Goal: Complete application form

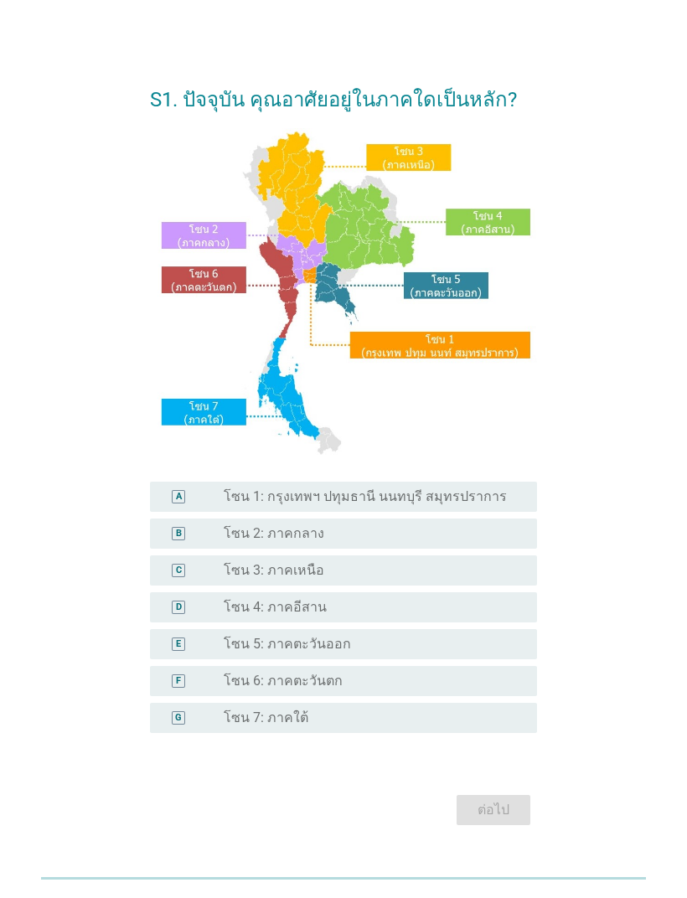
click at [243, 632] on label "โซน 5: ภาคตะวันออก" at bounding box center [287, 644] width 127 height 17
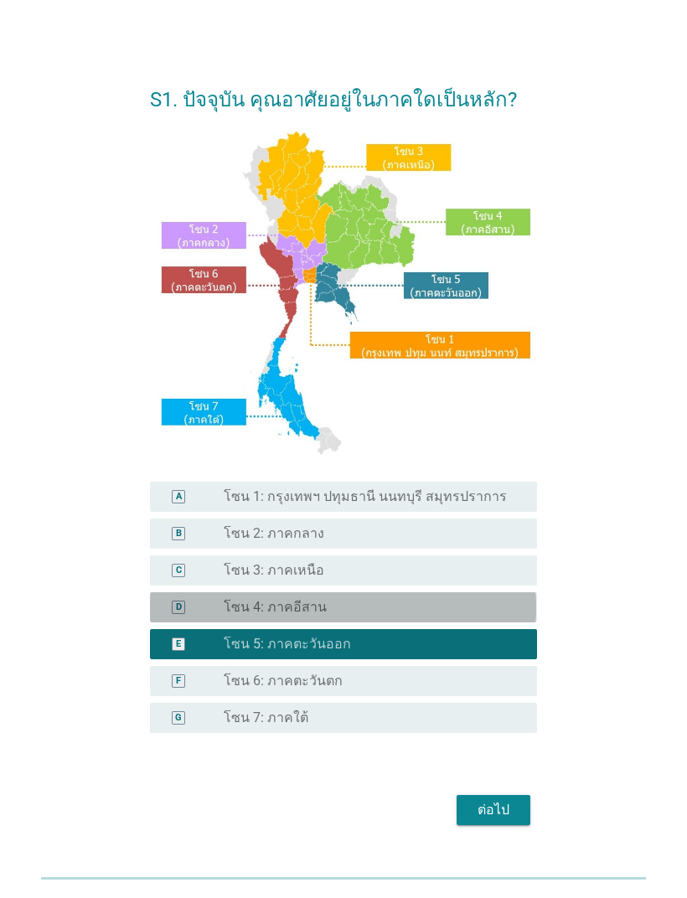
click at [230, 602] on label "โซน 4: ภาคอีสาน" at bounding box center [275, 607] width 103 height 17
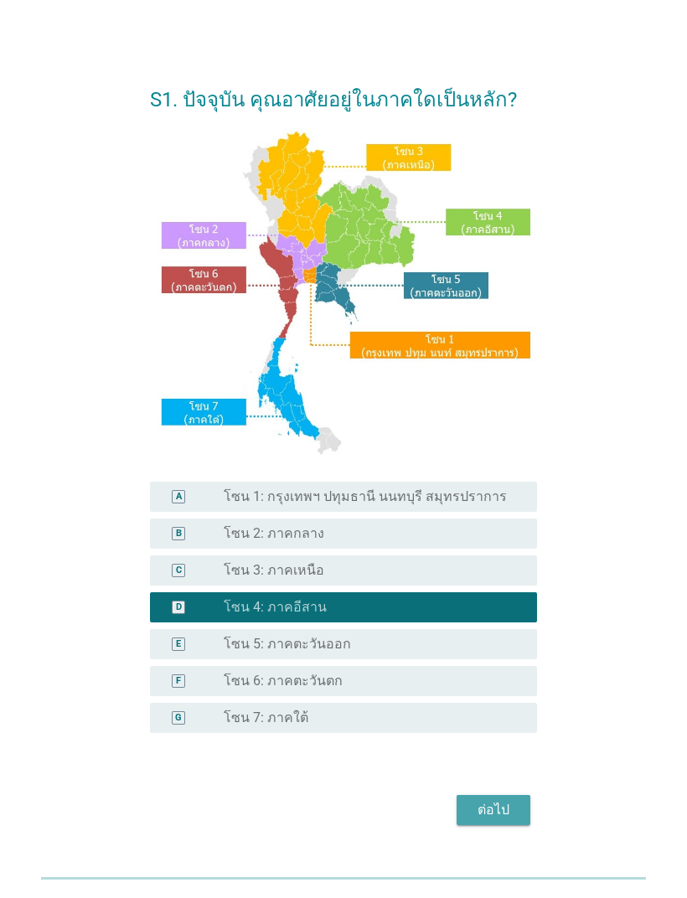
click at [492, 632] on div "ต่อไป" at bounding box center [493, 810] width 47 height 20
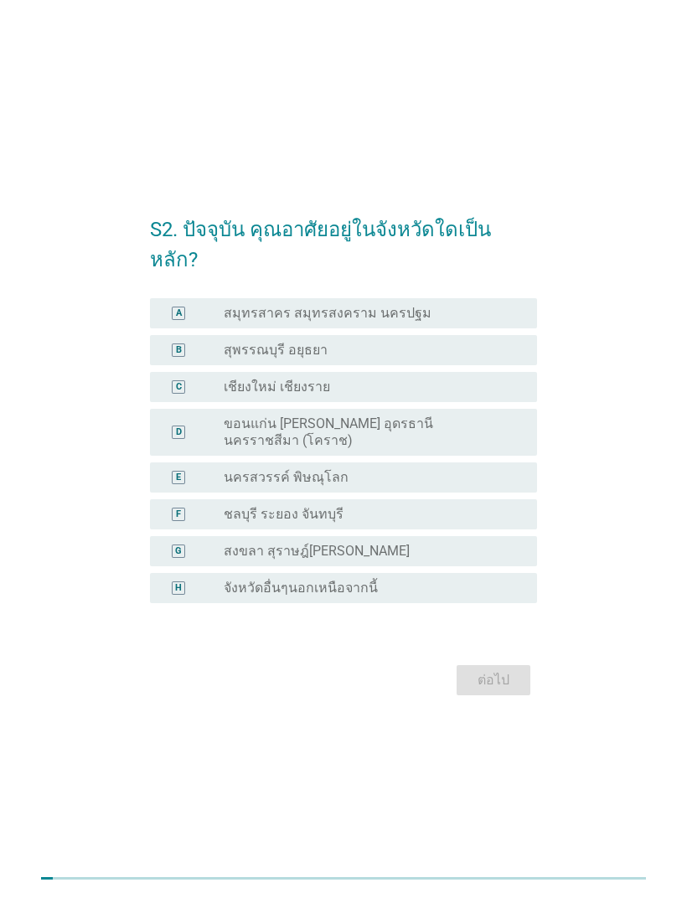
click at [218, 580] on div "H" at bounding box center [193, 588] width 60 height 17
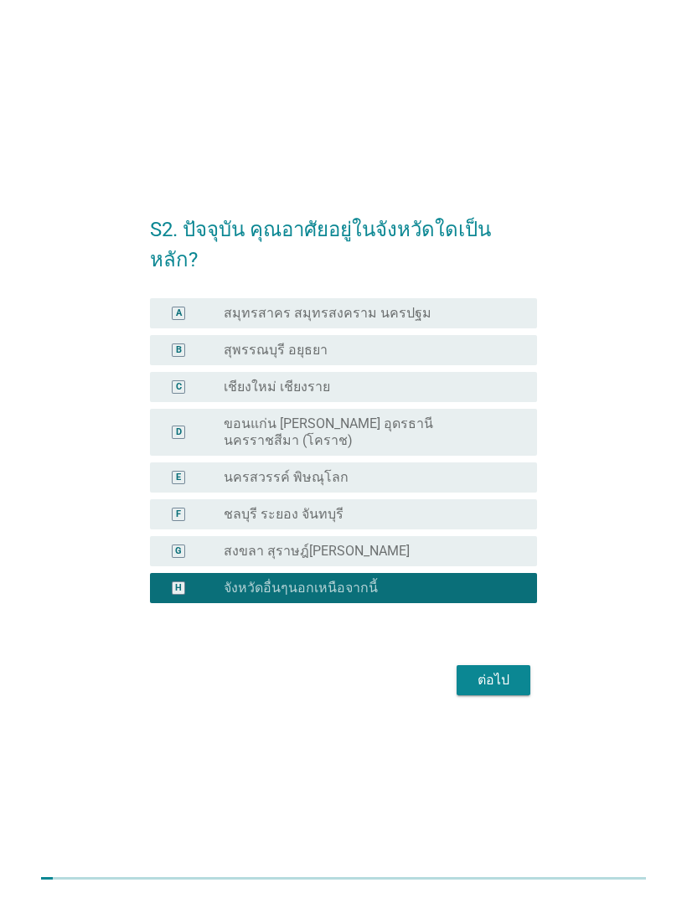
click at [499, 632] on div "ต่อไป" at bounding box center [493, 680] width 47 height 20
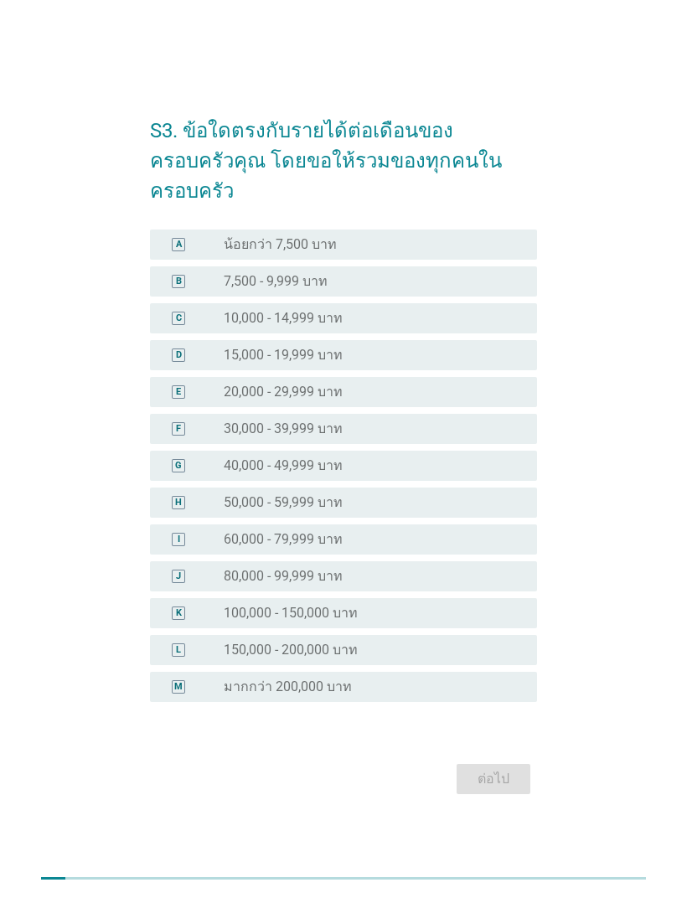
click at [180, 349] on div "D" at bounding box center [179, 356] width 6 height 14
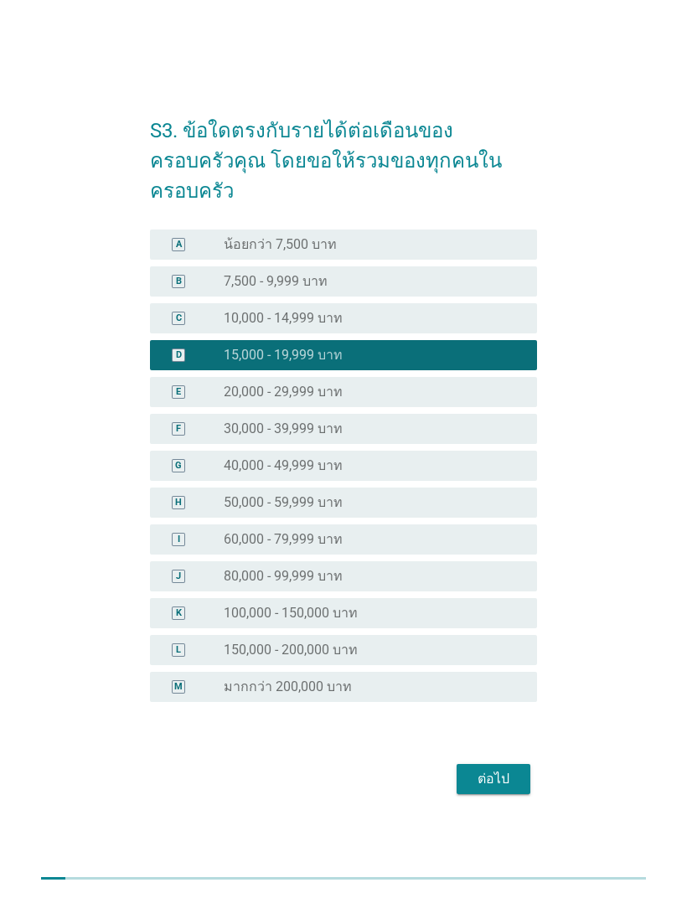
click at [498, 632] on div "ต่อไป" at bounding box center [493, 779] width 47 height 20
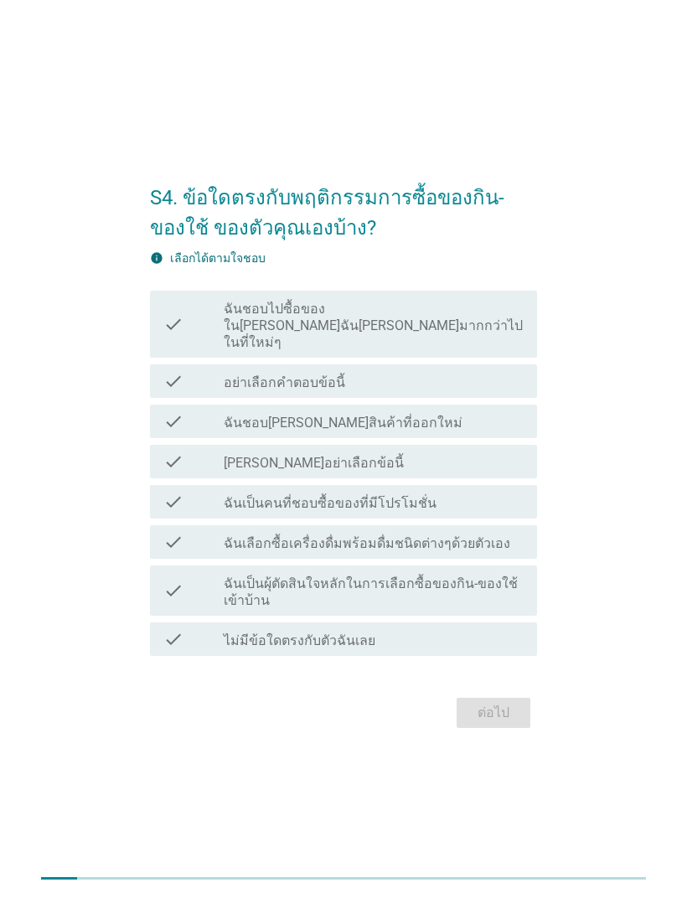
click at [434, 492] on div "check_box_outline_blank ฉันเป็นคนที่ชอบซื้อของที่มีโปรโมชั่น" at bounding box center [374, 502] width 300 height 20
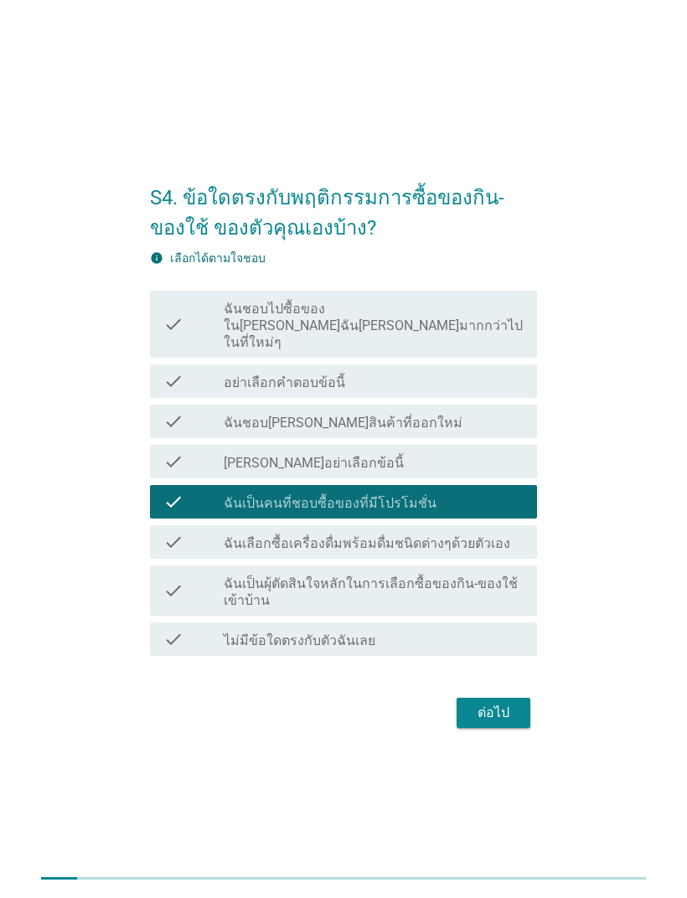
click at [501, 632] on div "ต่อไป" at bounding box center [493, 713] width 47 height 20
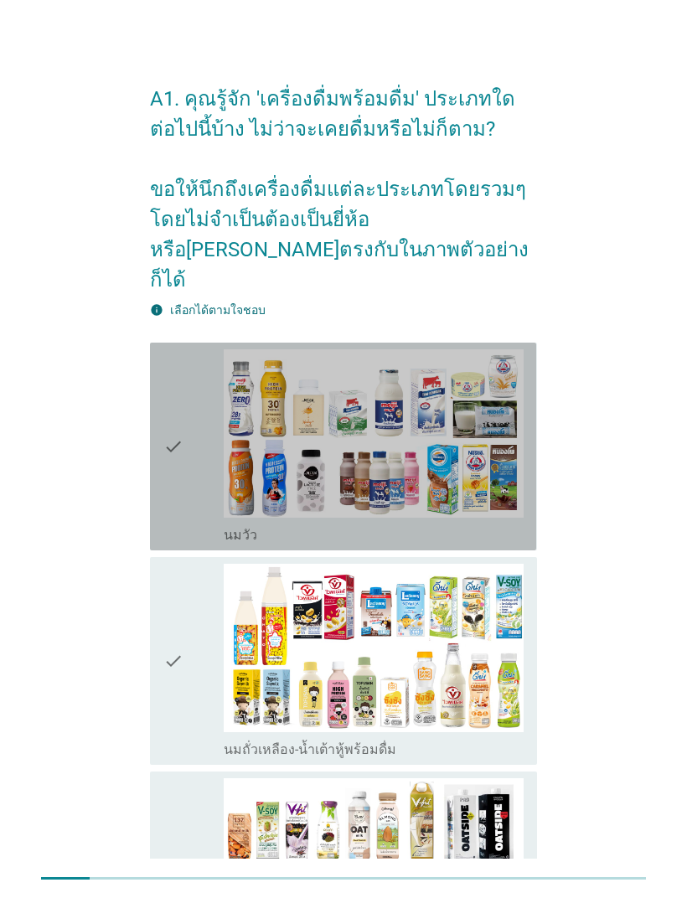
click at [182, 430] on icon "check" at bounding box center [173, 446] width 20 height 194
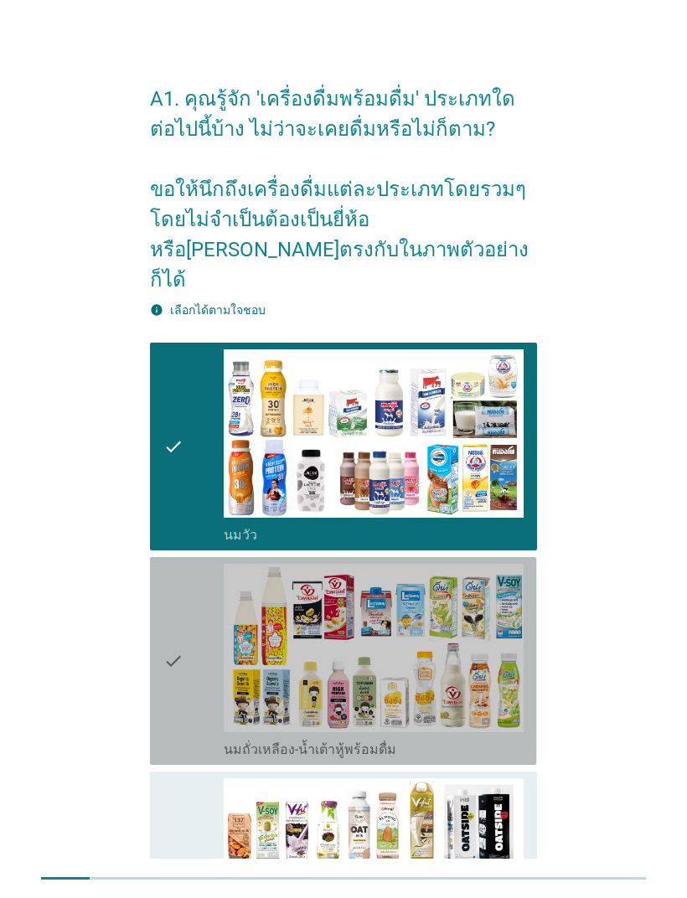
click at [173, 617] on icon "check" at bounding box center [173, 661] width 20 height 194
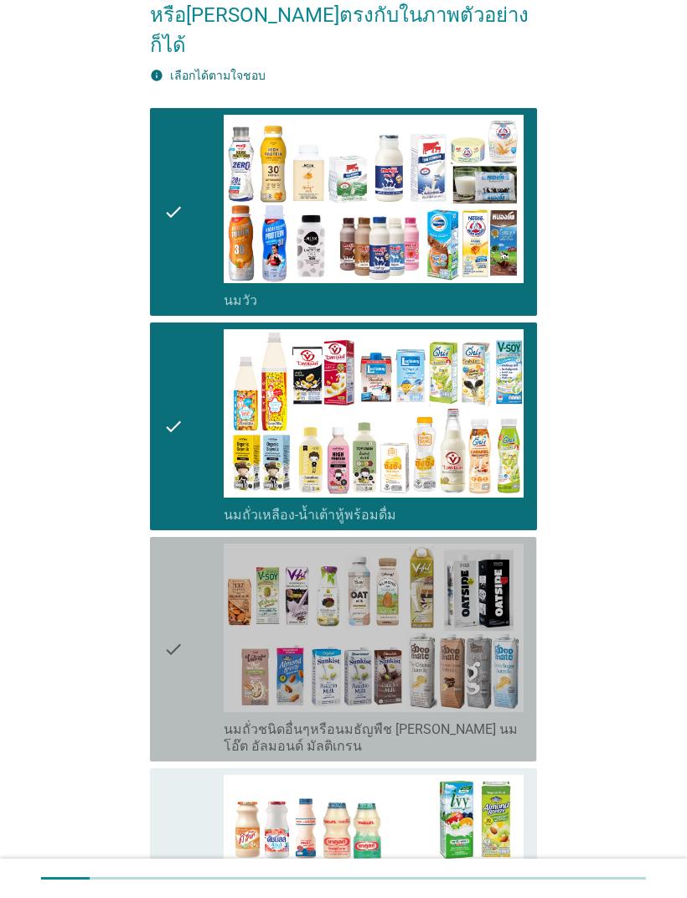
click at [177, 618] on icon "check" at bounding box center [173, 649] width 20 height 211
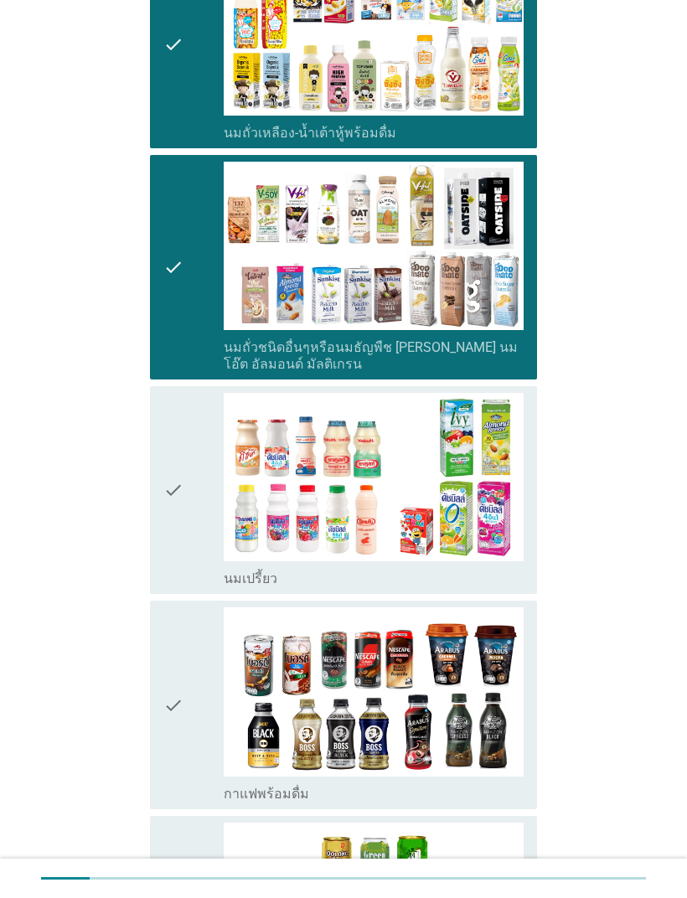
scroll to position [633, 0]
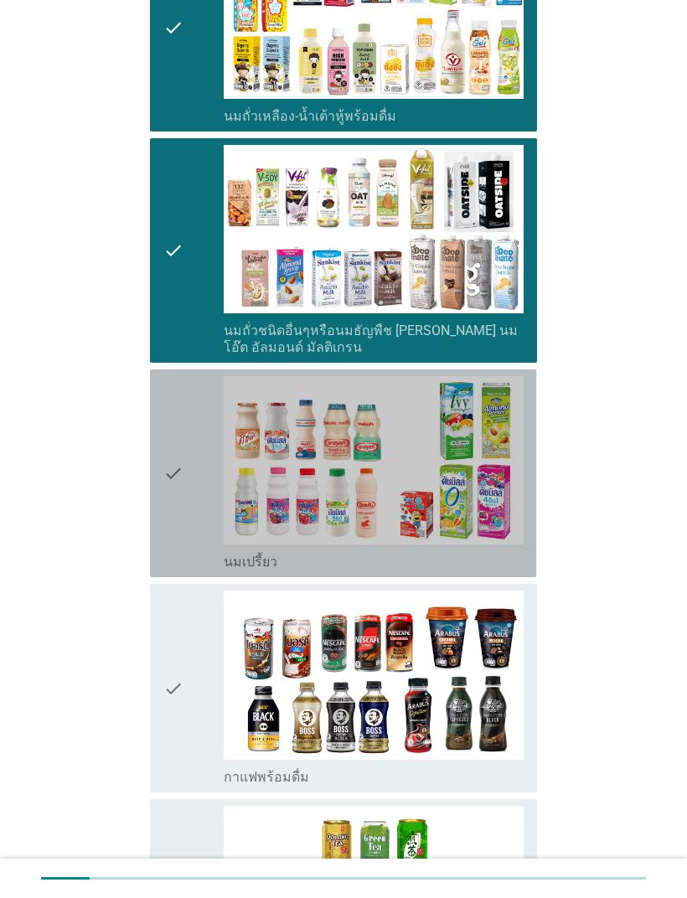
click at [173, 453] on icon "check" at bounding box center [173, 473] width 20 height 194
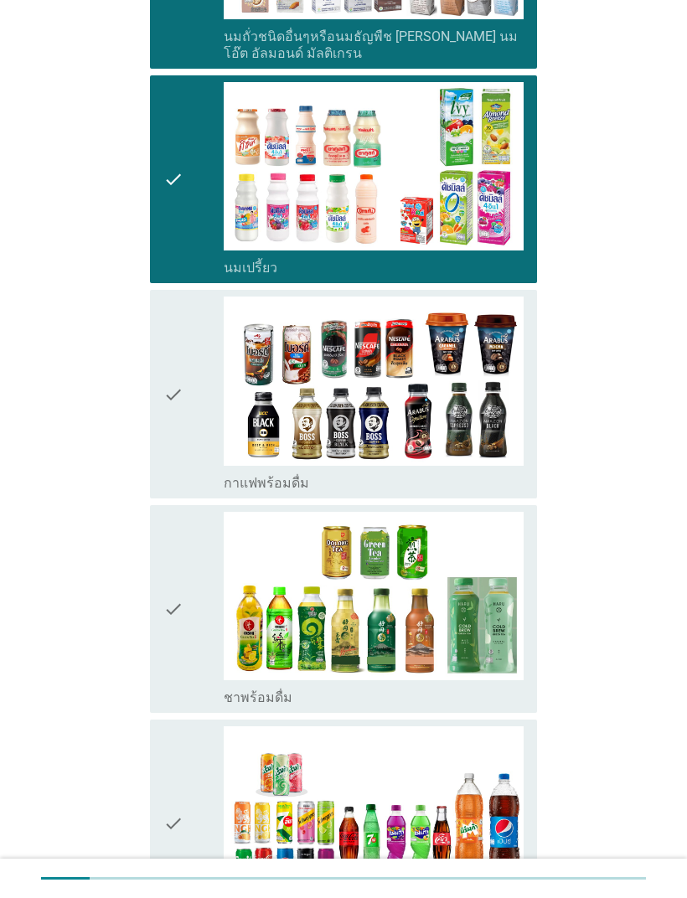
scroll to position [965, 0]
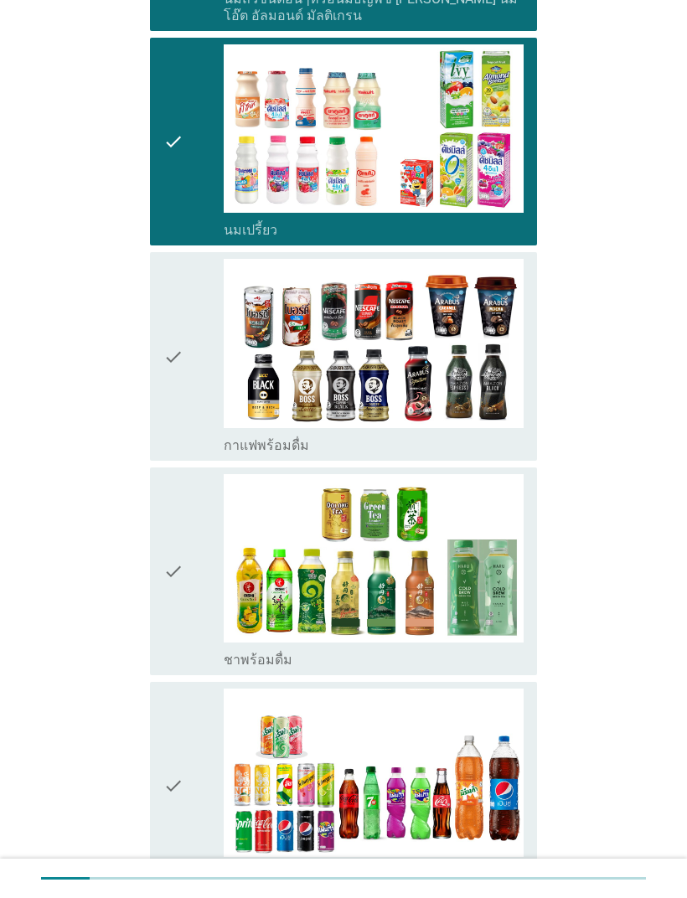
click at [183, 542] on icon "check" at bounding box center [173, 571] width 20 height 194
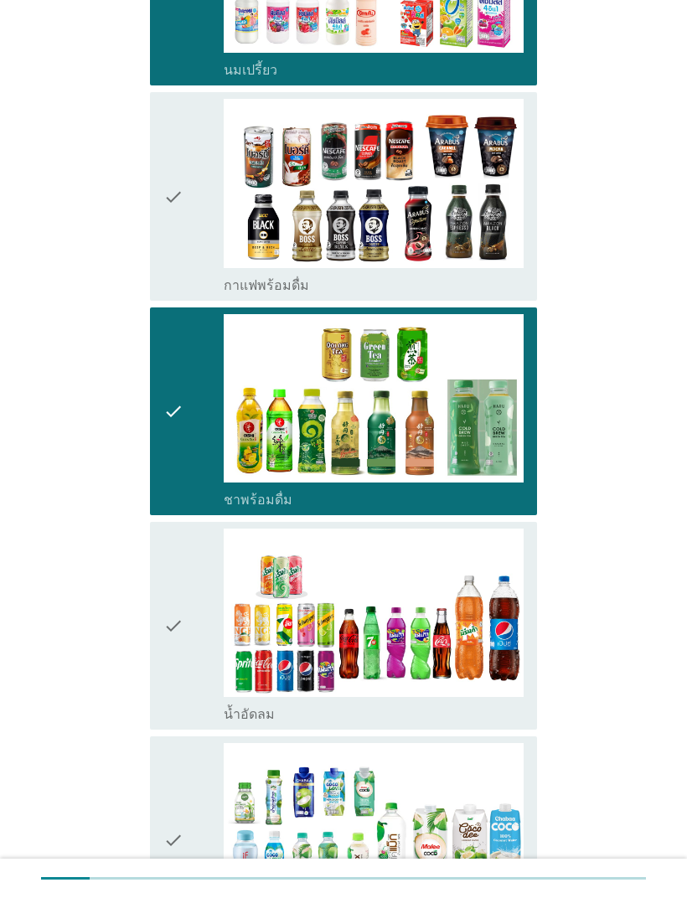
scroll to position [1182, 0]
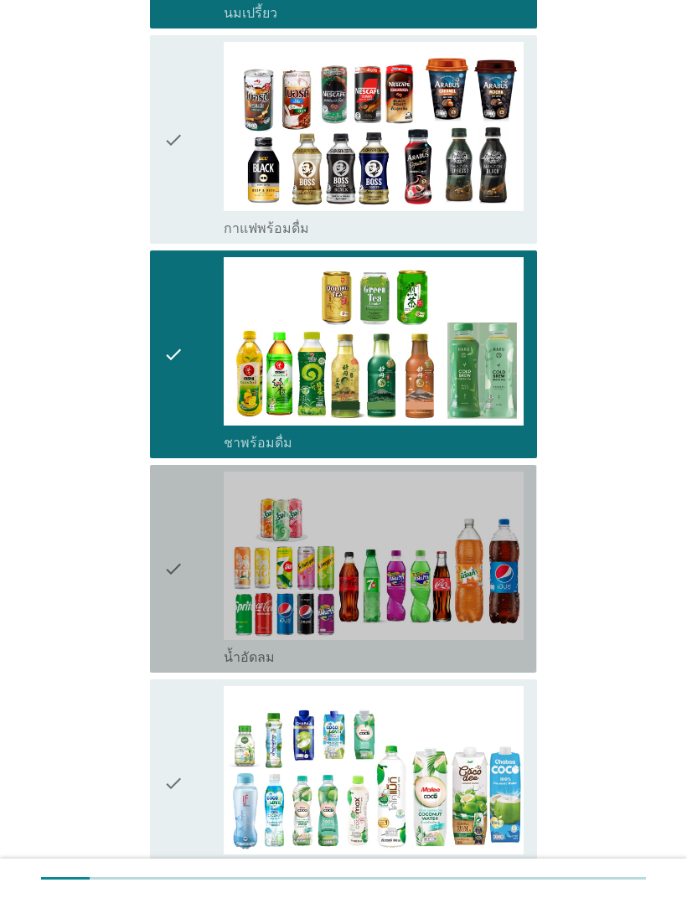
click at [175, 553] on icon "check" at bounding box center [173, 569] width 20 height 194
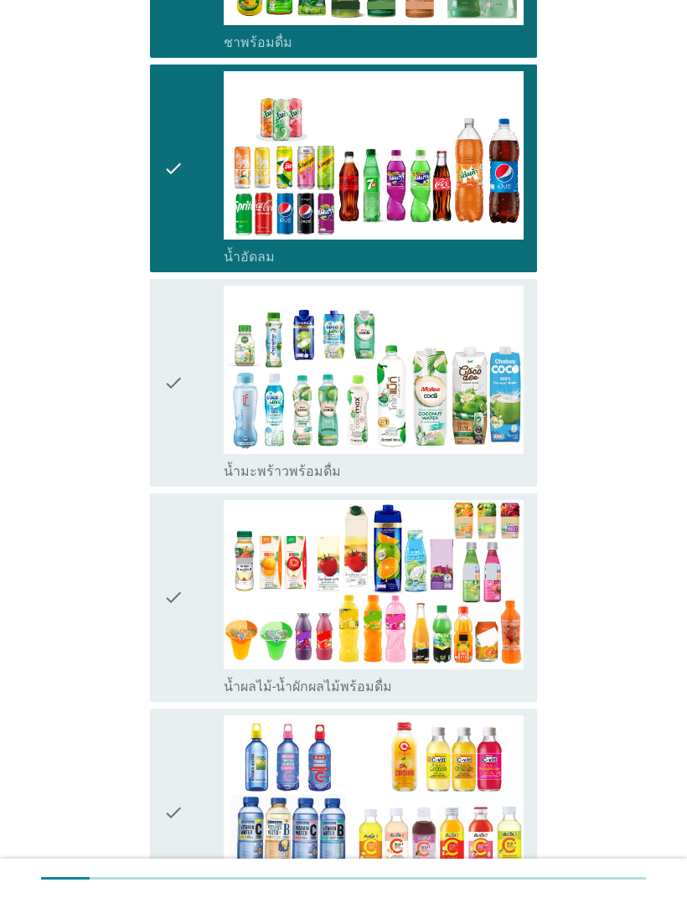
scroll to position [1588, 0]
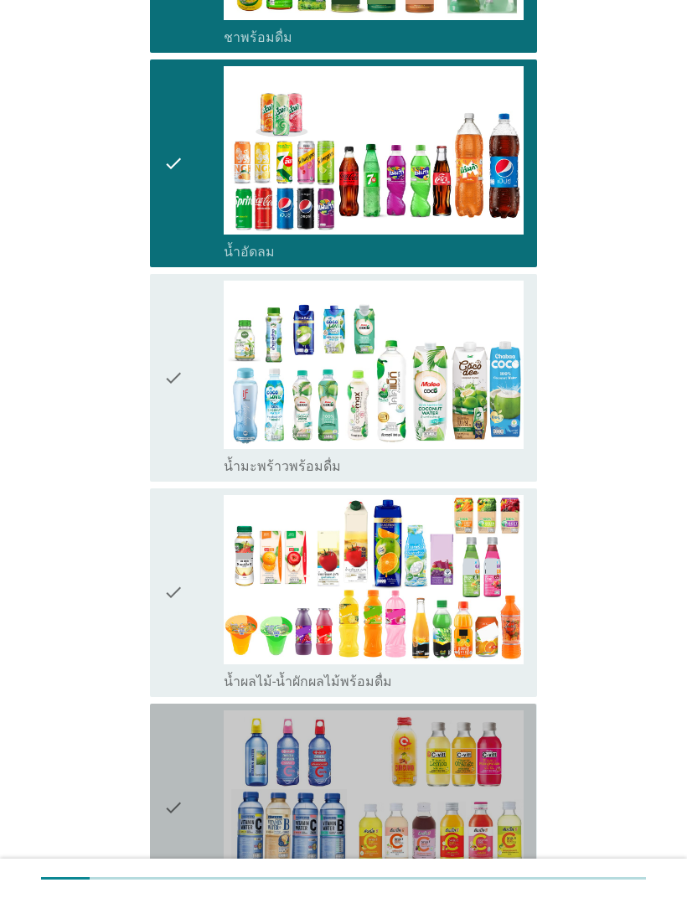
click at [173, 632] on icon "check" at bounding box center [173, 807] width 20 height 194
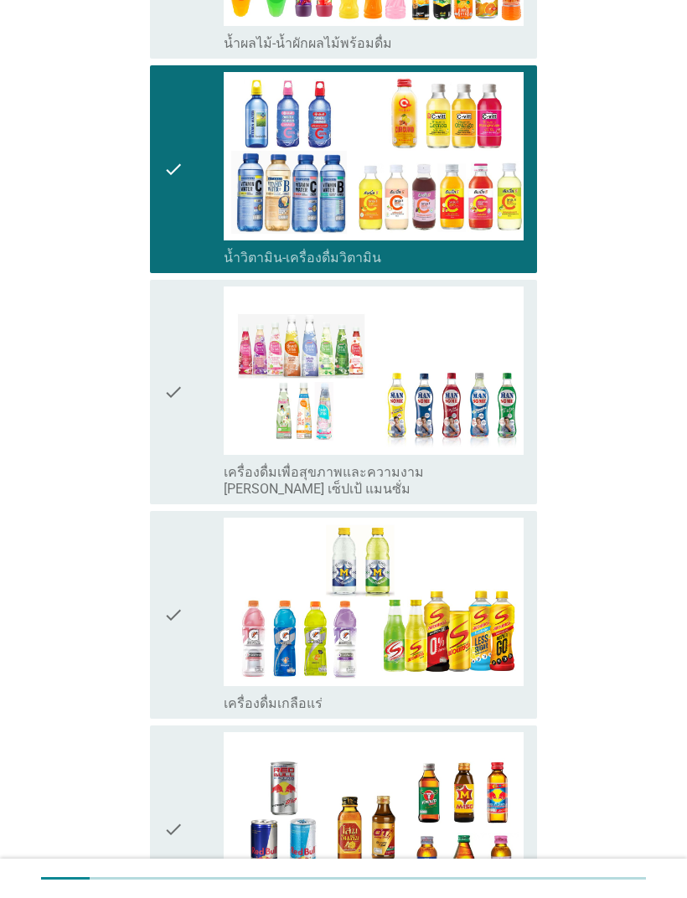
scroll to position [2228, 0]
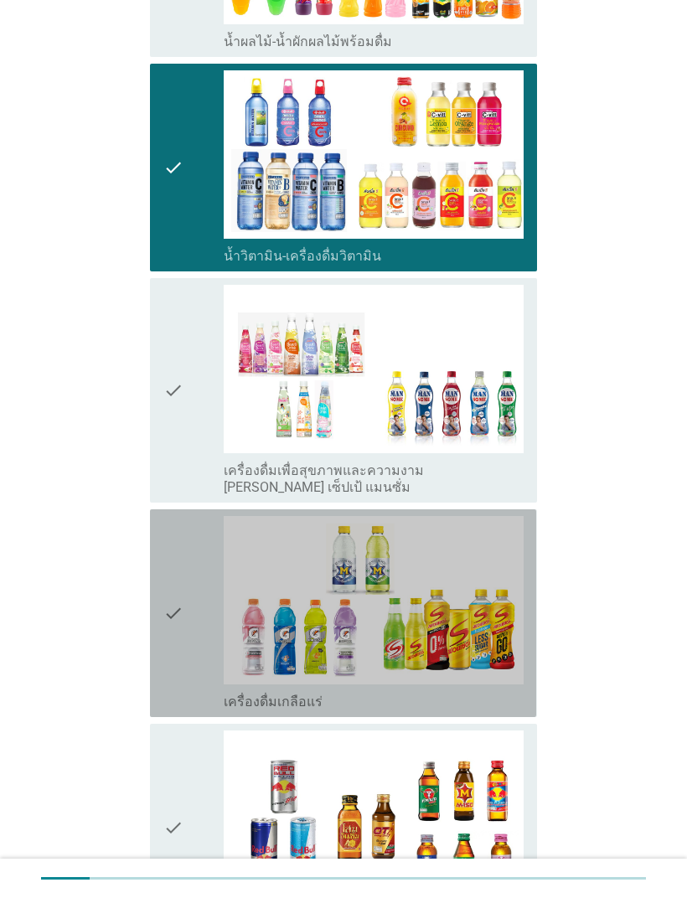
click at [184, 550] on div "check" at bounding box center [193, 613] width 60 height 194
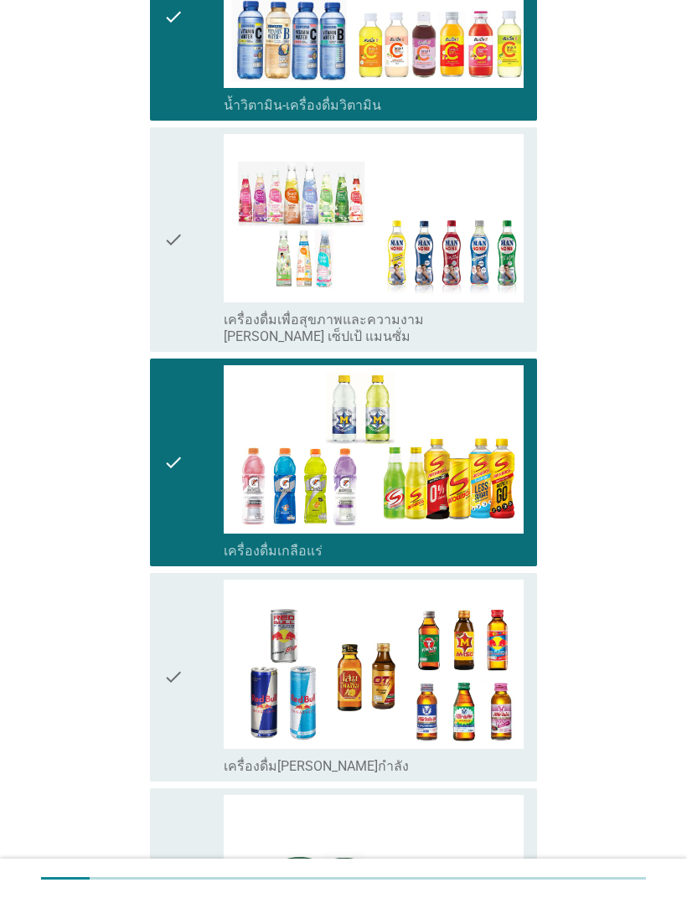
click at [173, 632] on icon "check" at bounding box center [173, 677] width 20 height 194
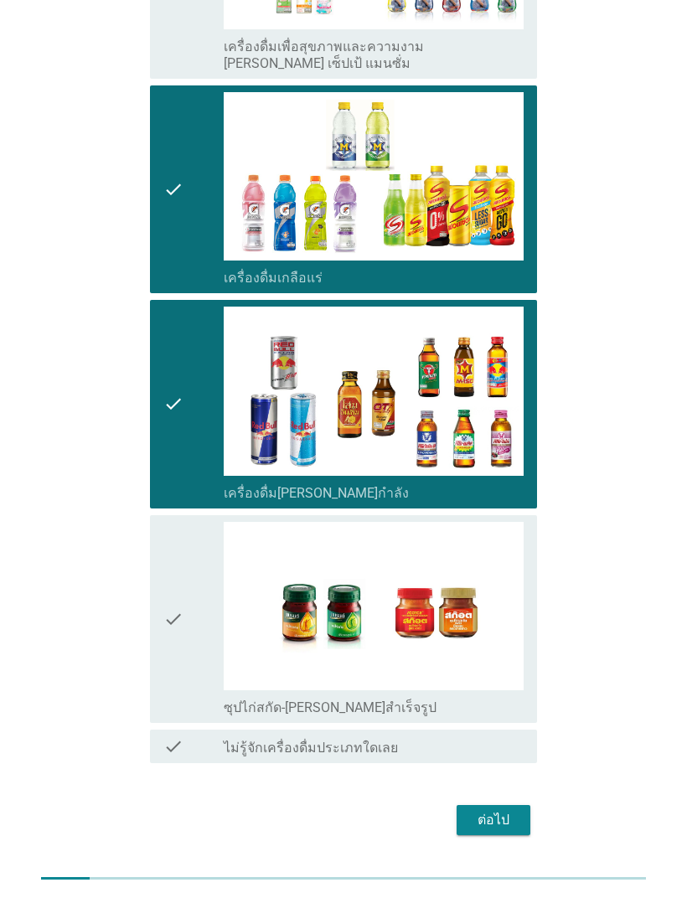
scroll to position [2650, 0]
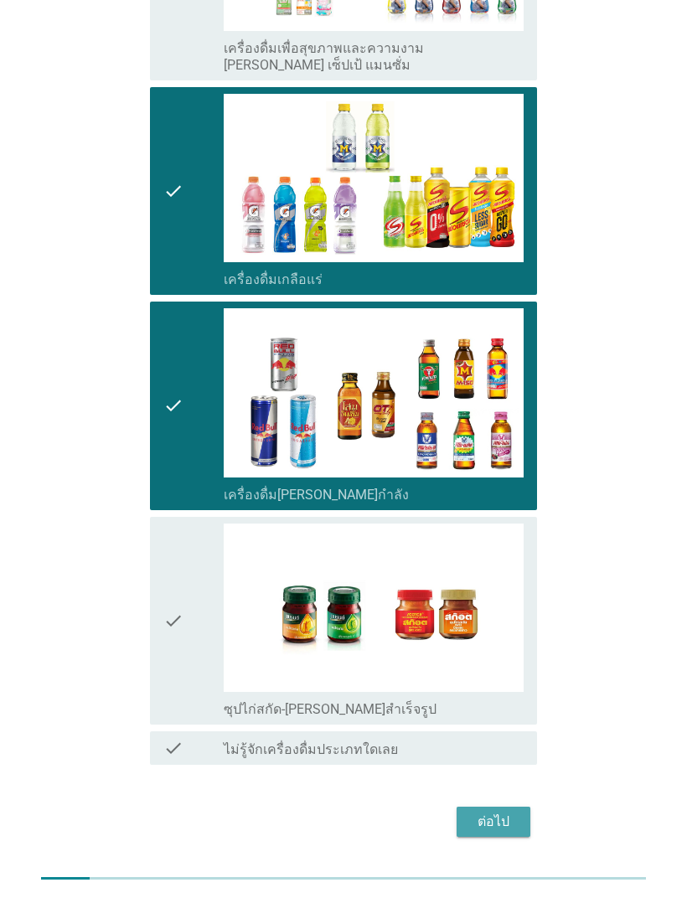
click at [493, 632] on div "ต่อไป" at bounding box center [493, 822] width 47 height 20
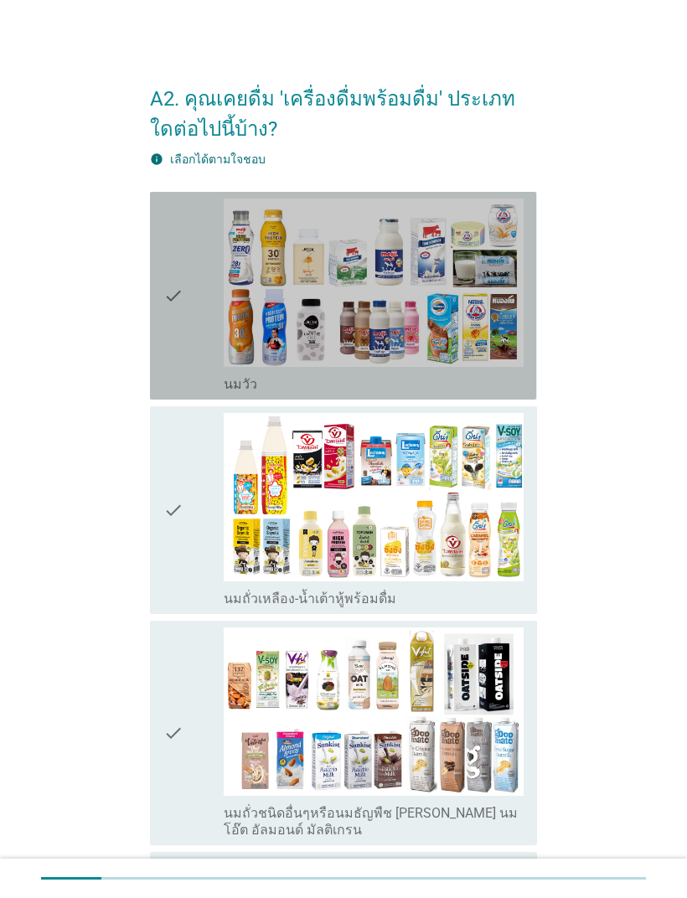
click at [168, 328] on icon "check" at bounding box center [173, 296] width 20 height 194
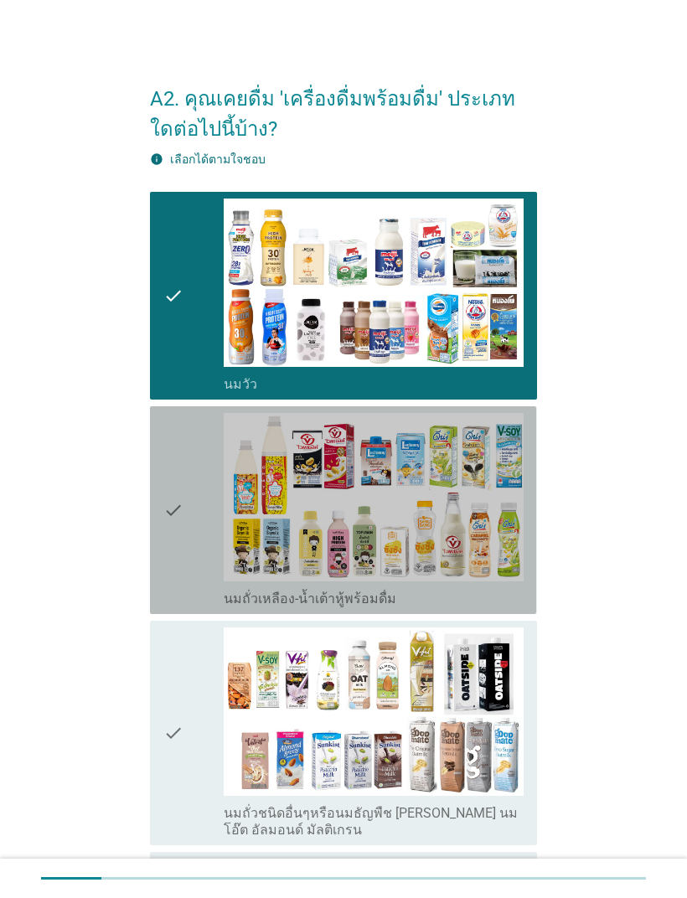
click at [178, 519] on icon "check" at bounding box center [173, 510] width 20 height 194
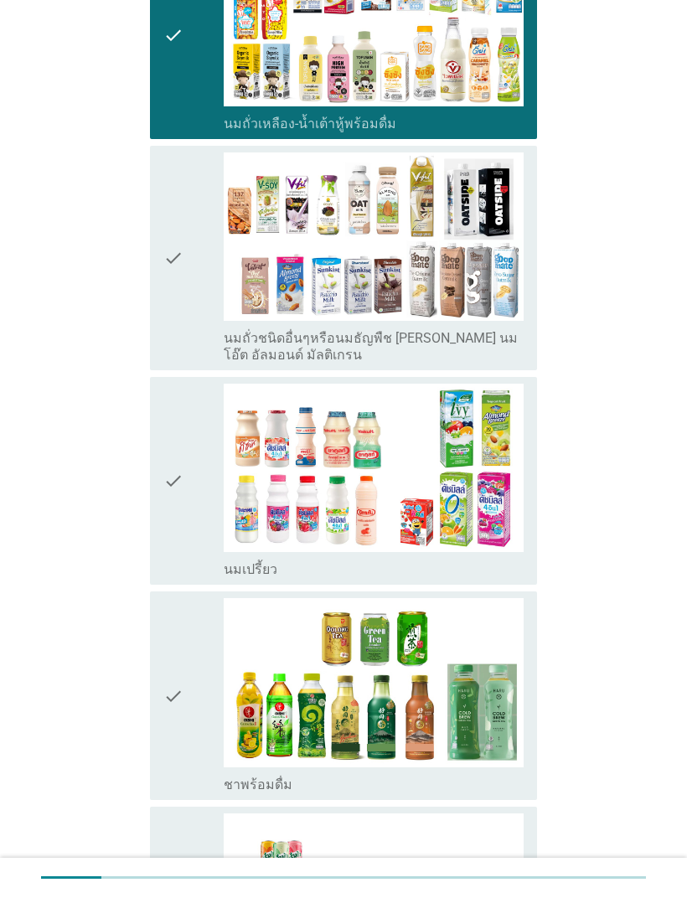
scroll to position [475, 0]
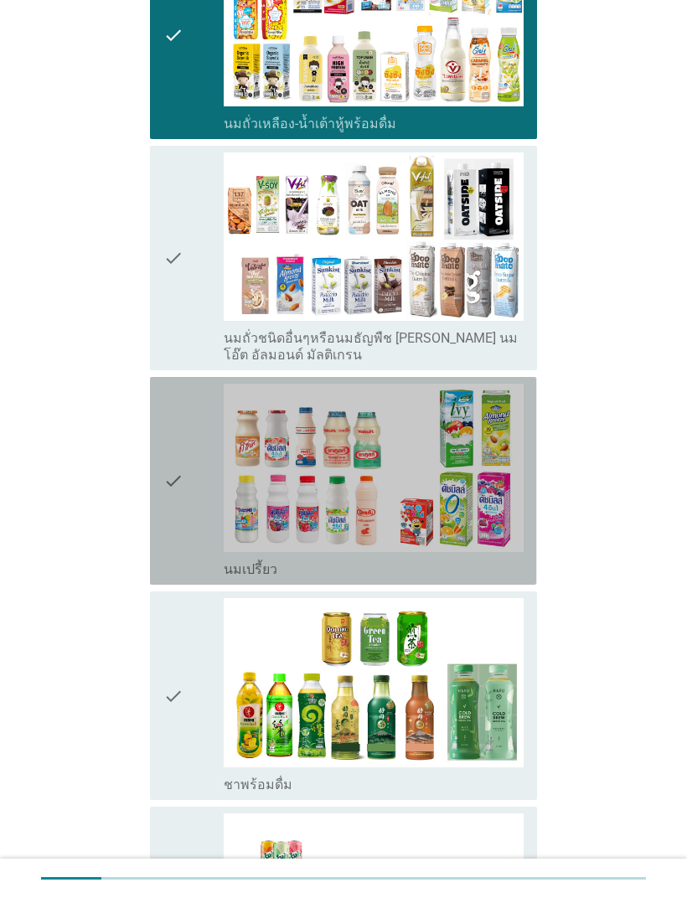
click at [171, 477] on icon "check" at bounding box center [173, 481] width 20 height 194
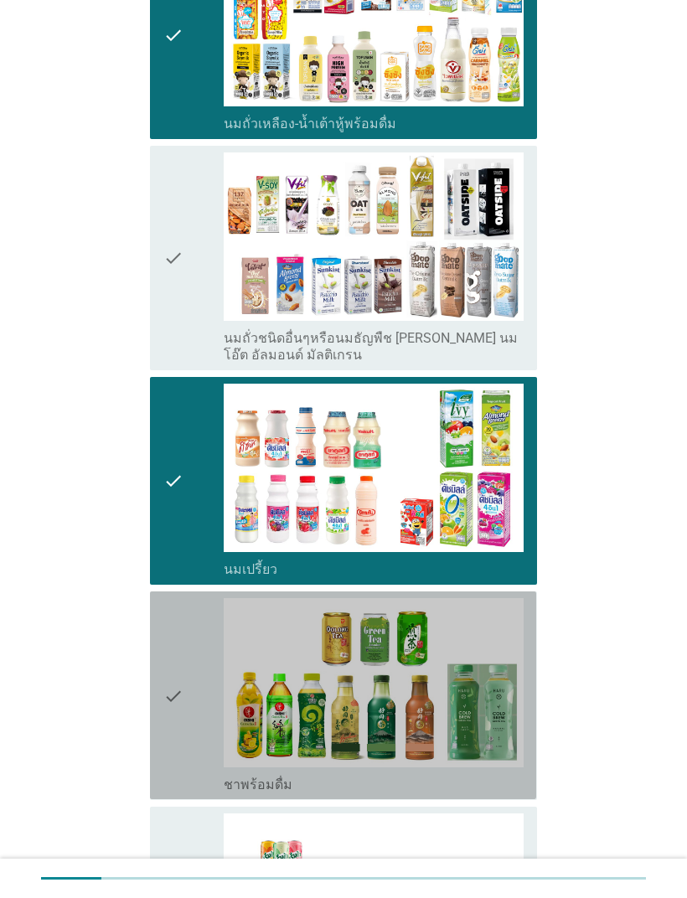
click at [165, 632] on icon "check" at bounding box center [173, 695] width 20 height 194
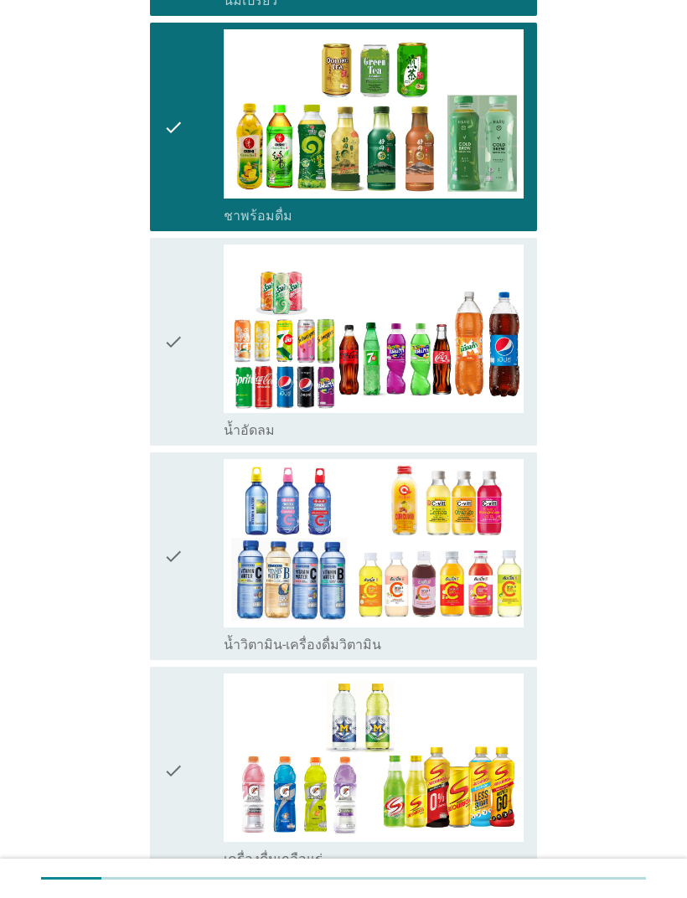
scroll to position [1041, 0]
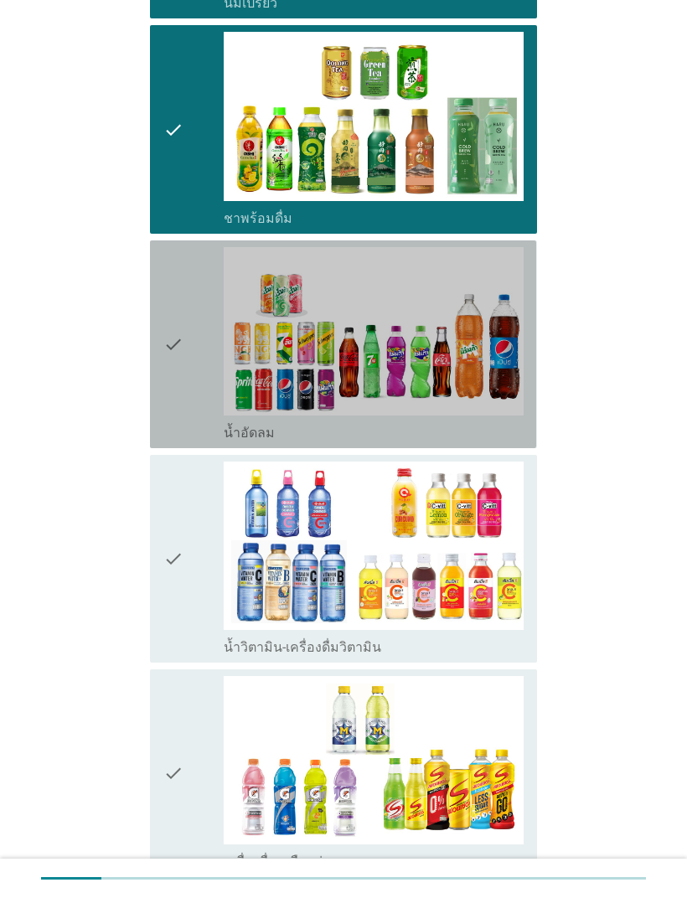
click at [171, 350] on icon "check" at bounding box center [173, 344] width 20 height 194
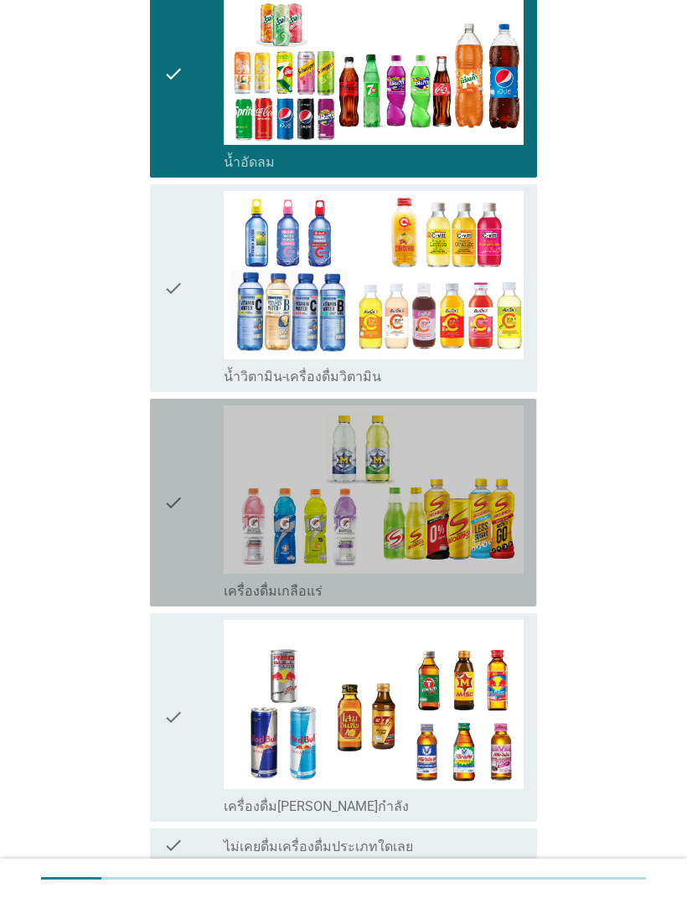
scroll to position [1317, 0]
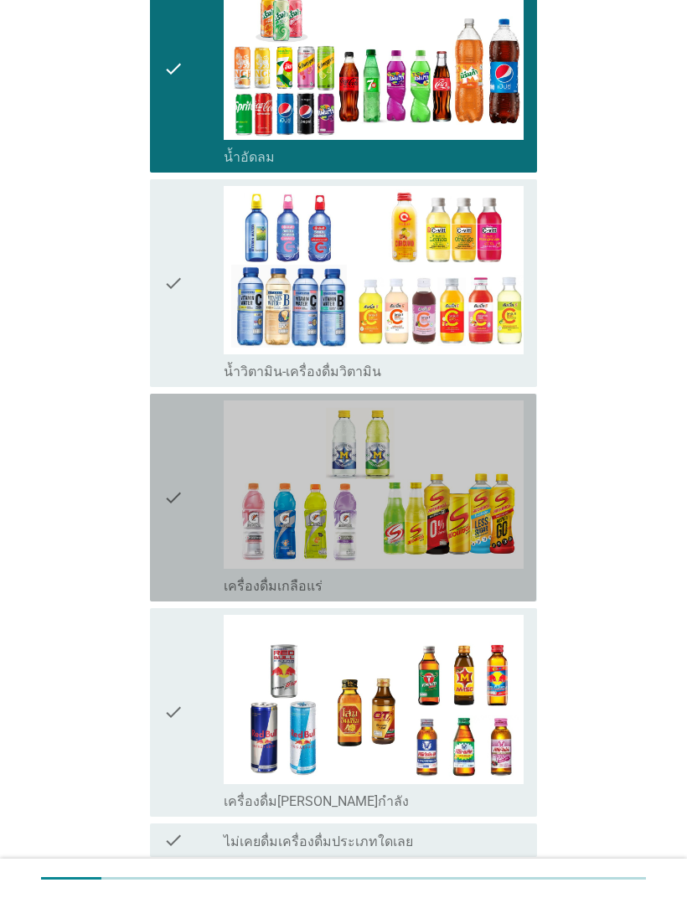
click at [171, 492] on icon "check" at bounding box center [173, 497] width 20 height 194
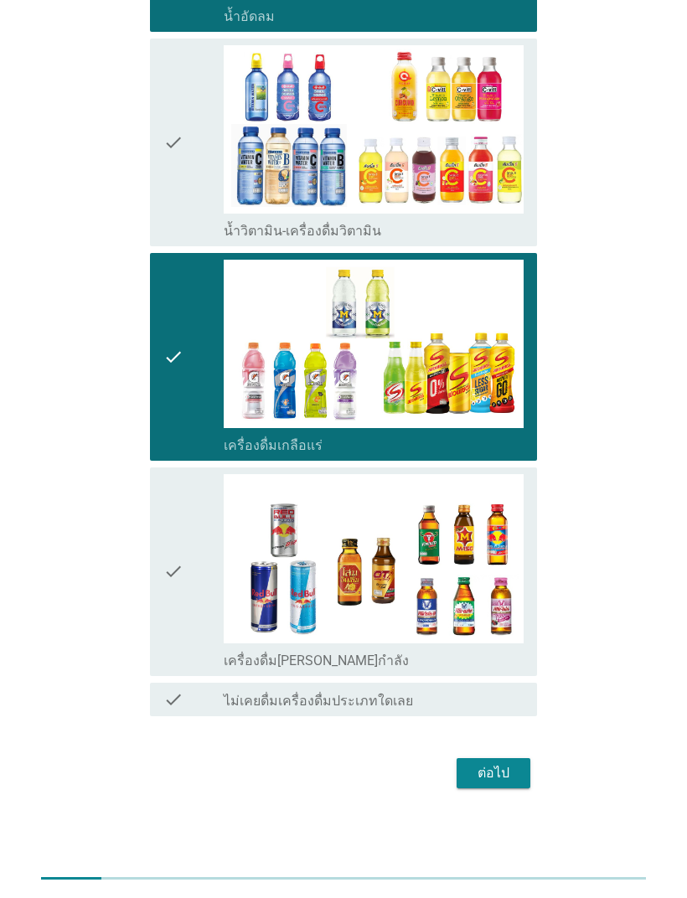
scroll to position [1457, 0]
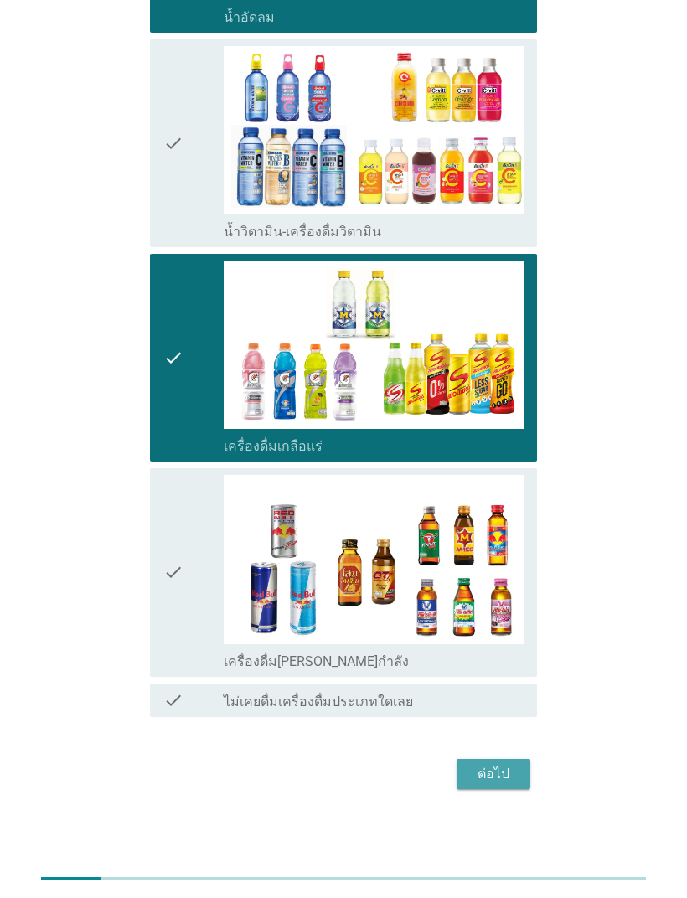
click at [493, 632] on div "ต่อไป" at bounding box center [493, 774] width 47 height 20
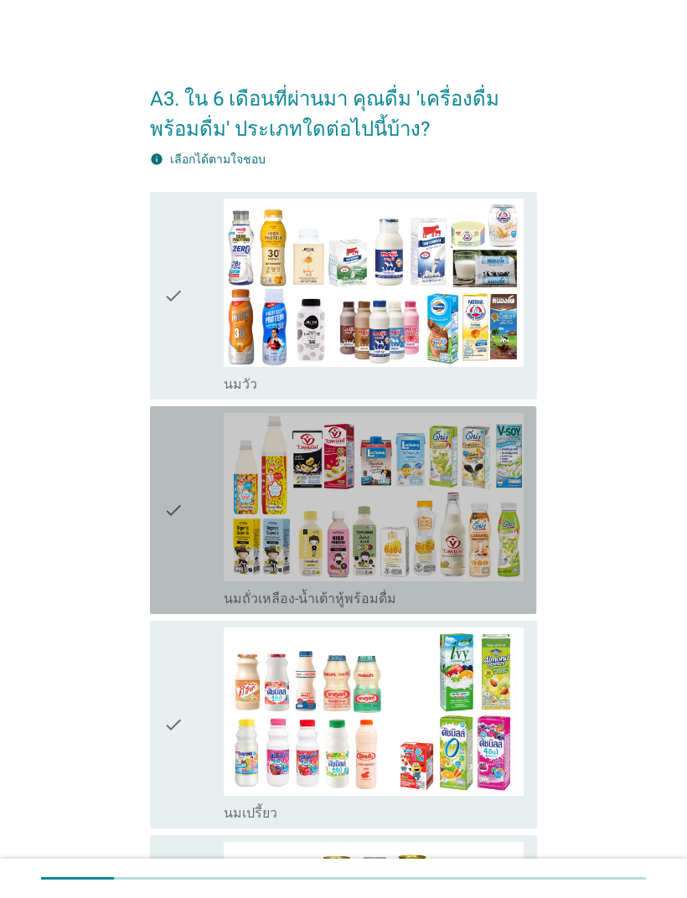
click at [181, 506] on icon "check" at bounding box center [173, 510] width 20 height 194
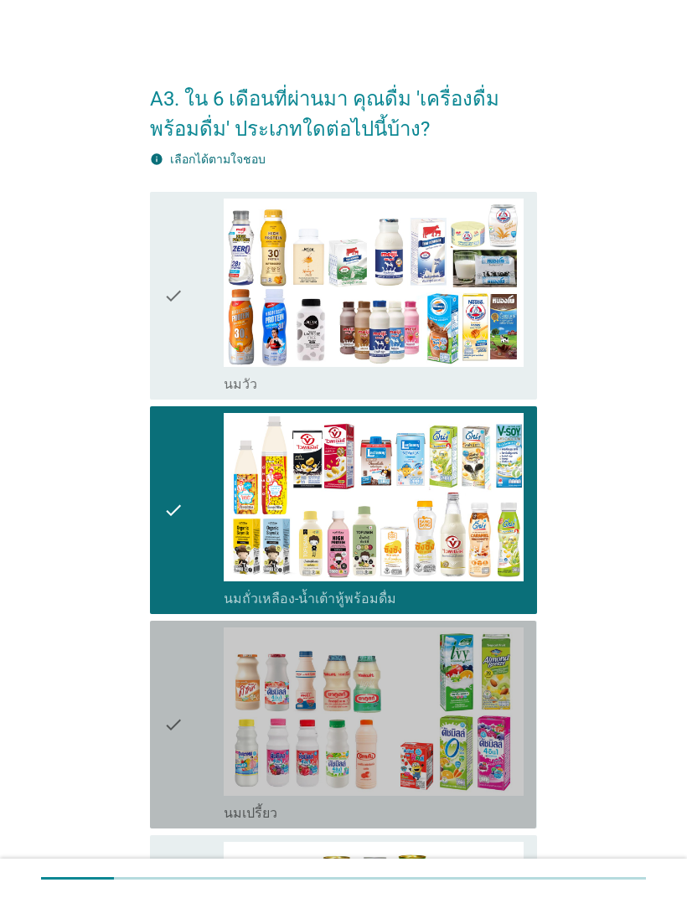
click at [183, 632] on icon "check" at bounding box center [173, 724] width 20 height 194
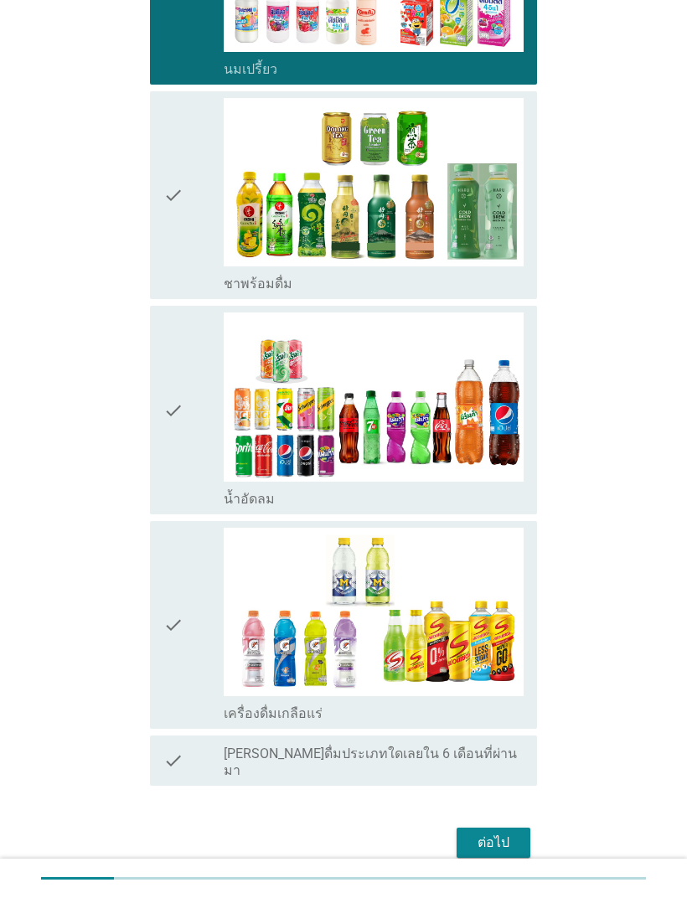
scroll to position [715, 0]
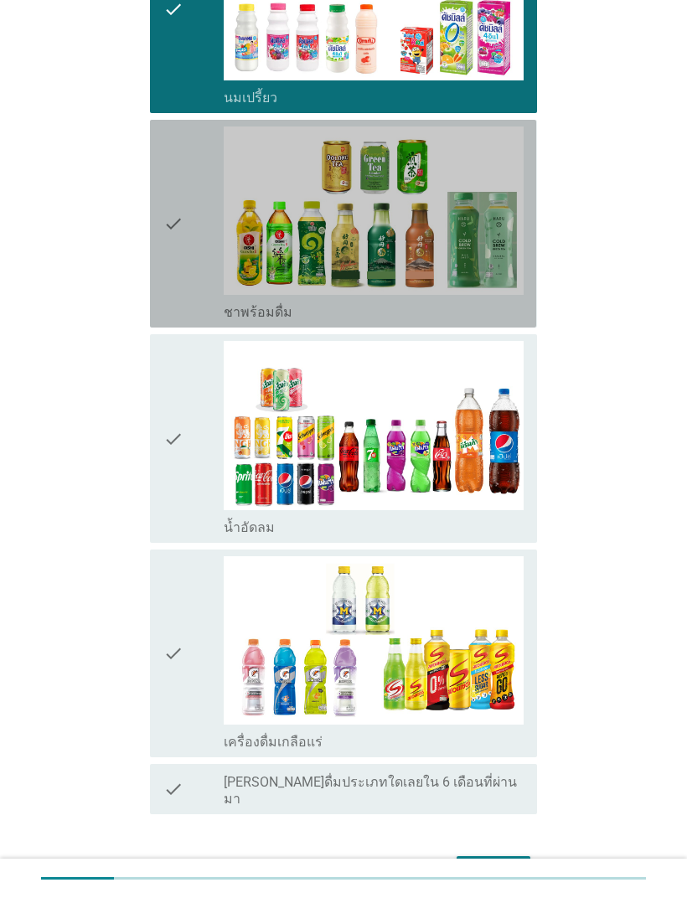
click at [185, 236] on div "check" at bounding box center [193, 224] width 60 height 194
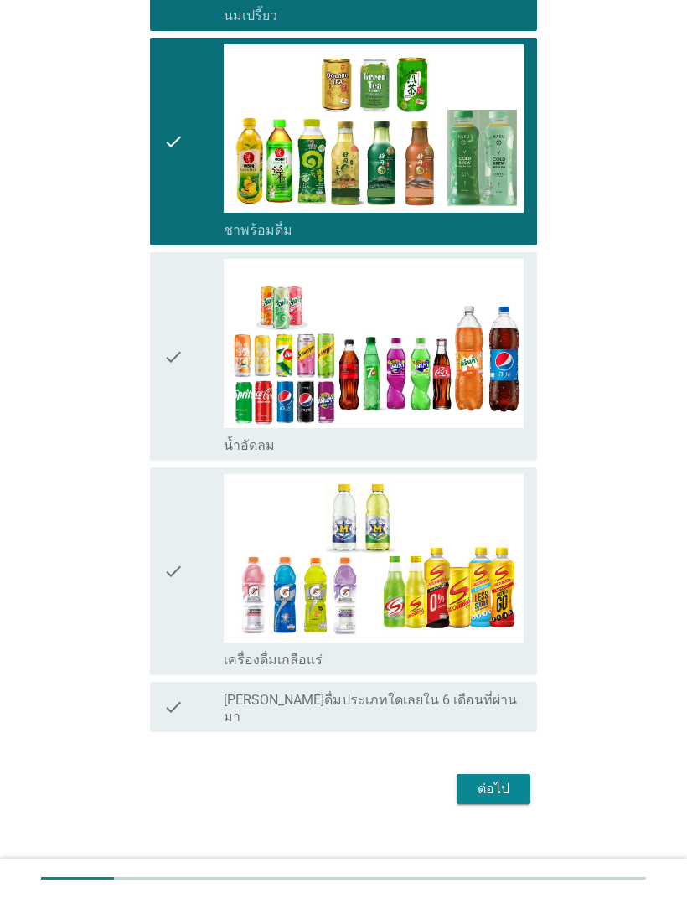
scroll to position [797, 0]
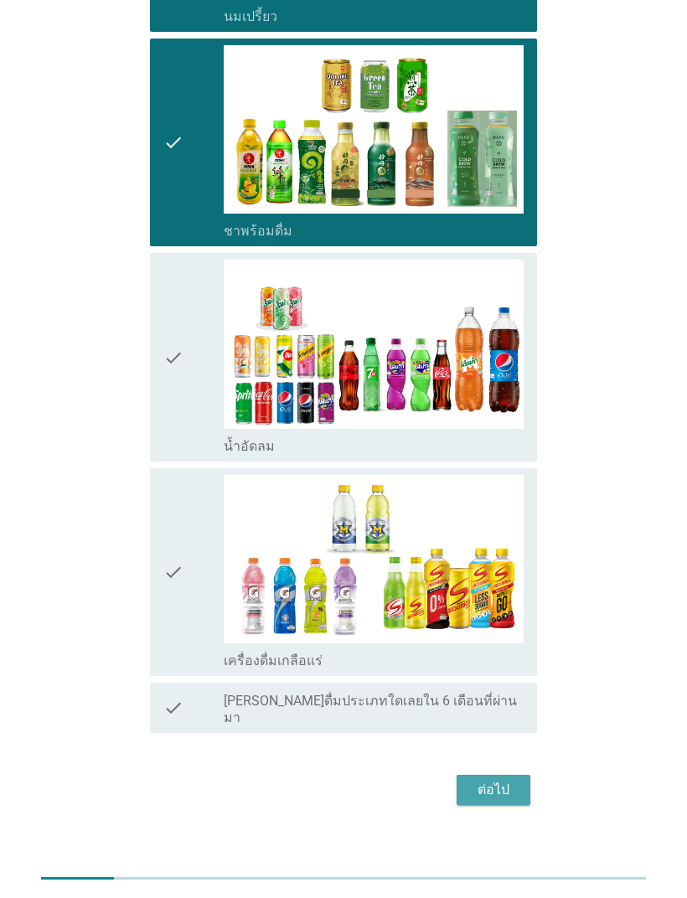
click at [500, 632] on div "ต่อไป" at bounding box center [493, 790] width 47 height 20
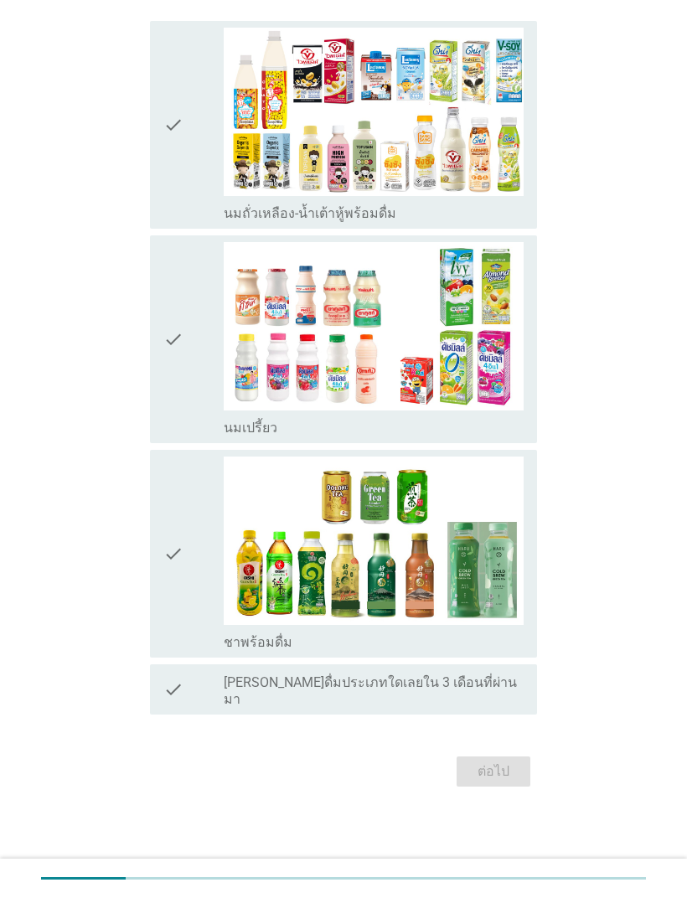
scroll to position [0, 0]
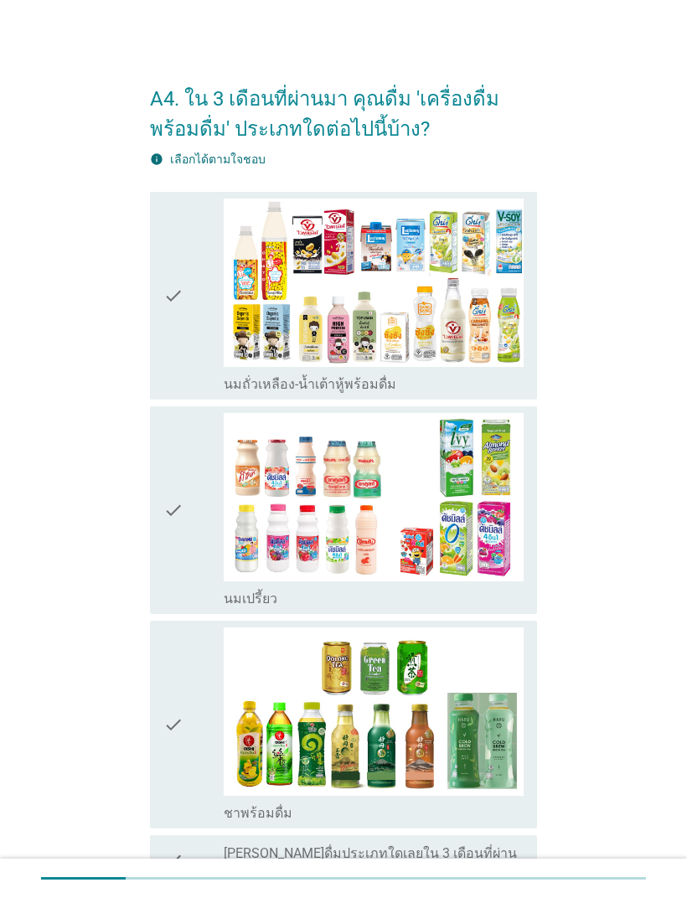
click at [181, 306] on icon "check" at bounding box center [173, 296] width 20 height 194
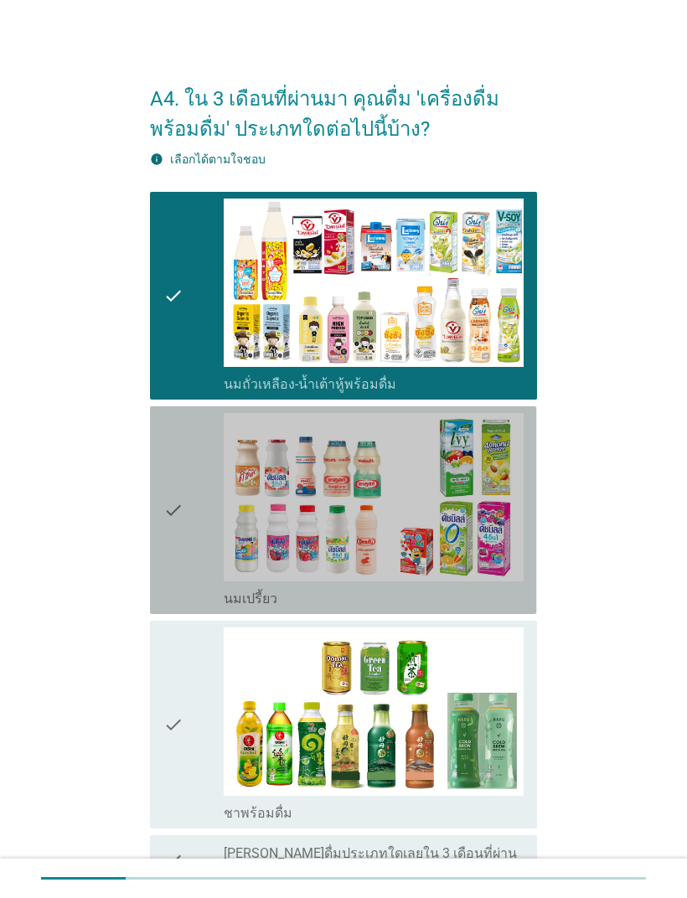
click at [171, 520] on icon "check" at bounding box center [173, 510] width 20 height 194
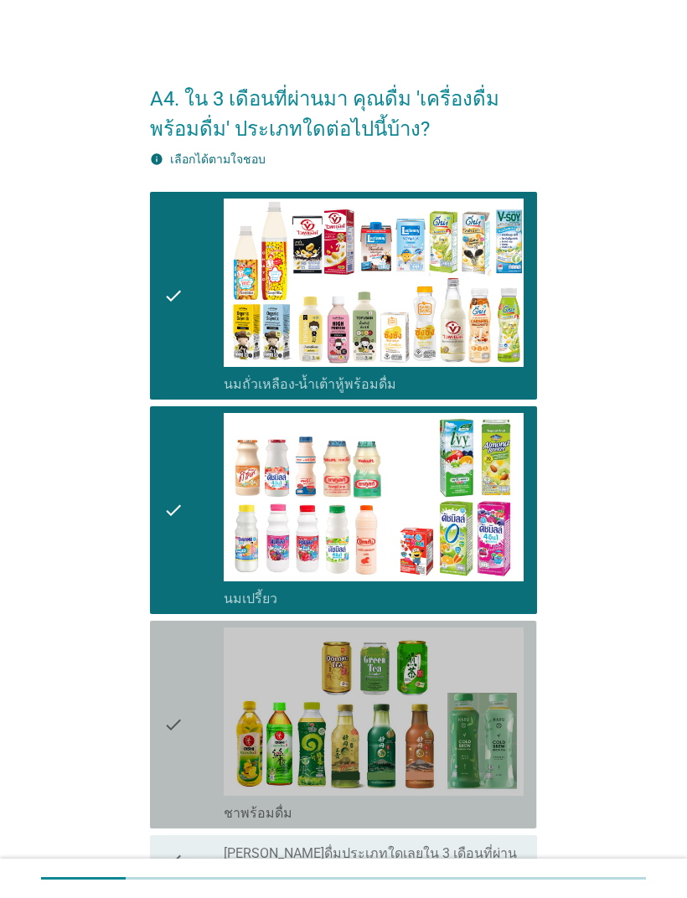
click at [178, 632] on icon "check" at bounding box center [173, 724] width 20 height 194
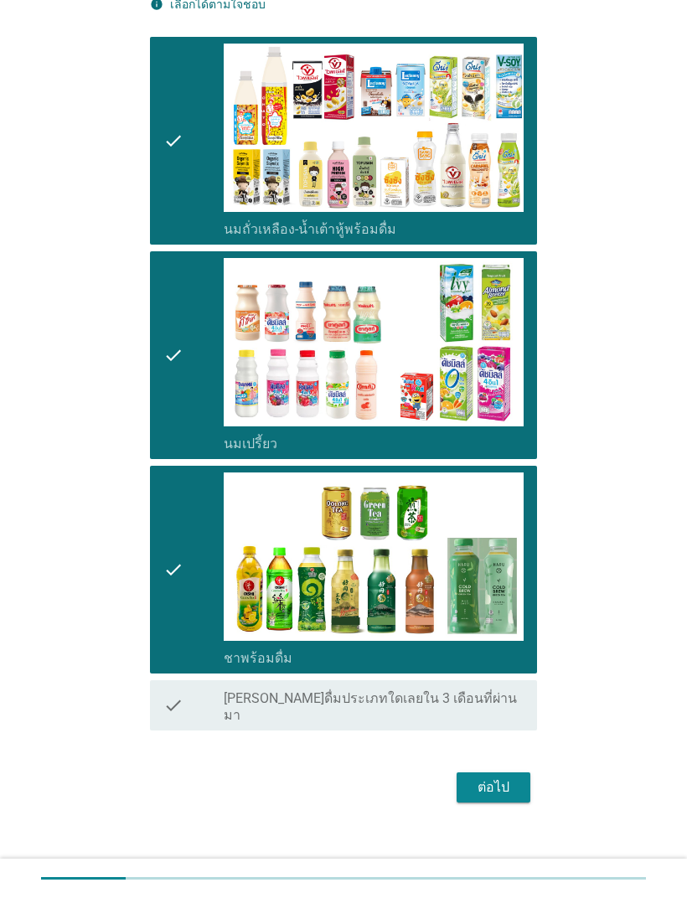
scroll to position [153, 0]
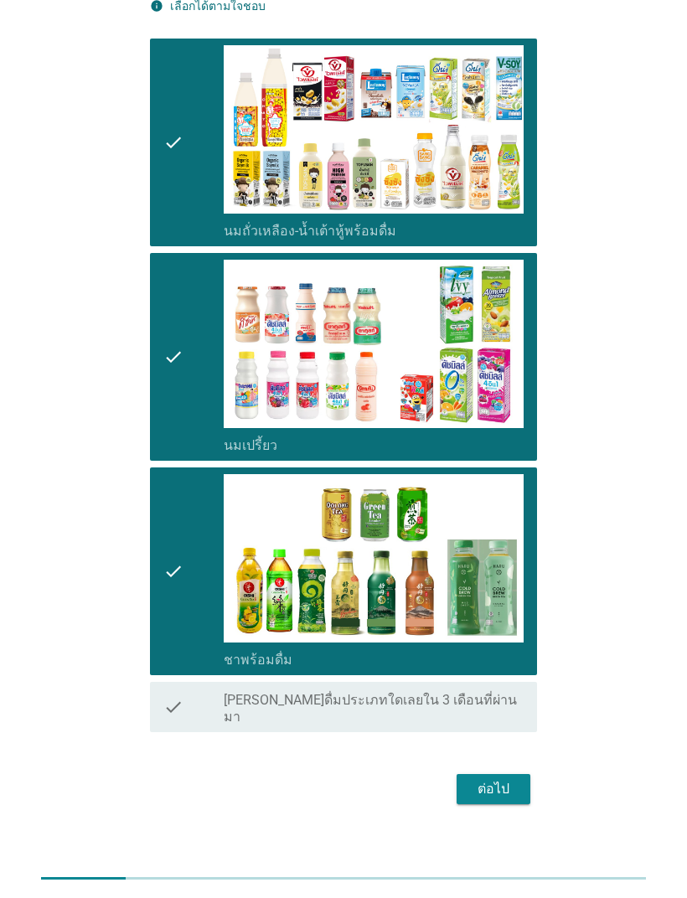
click at [486, 632] on div "ต่อไป" at bounding box center [493, 789] width 47 height 20
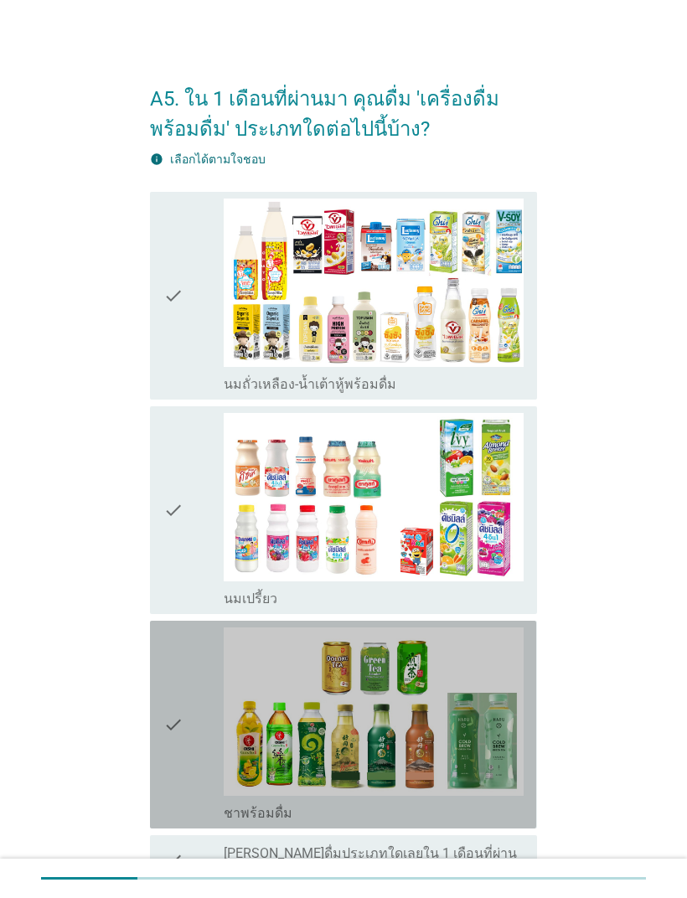
click at [170, 632] on icon "check" at bounding box center [173, 724] width 20 height 194
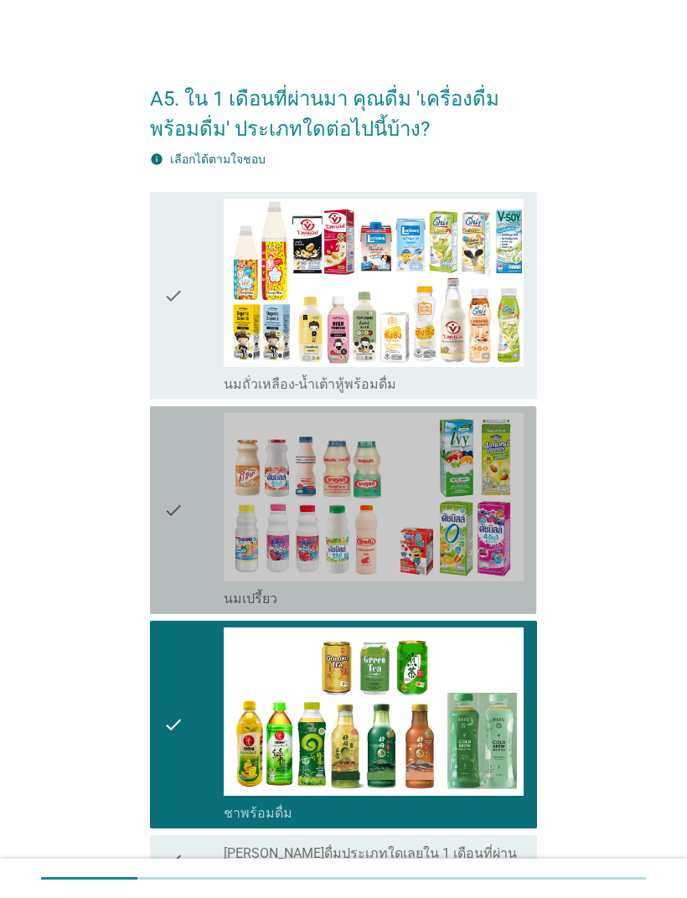
click at [168, 503] on icon "check" at bounding box center [173, 510] width 20 height 194
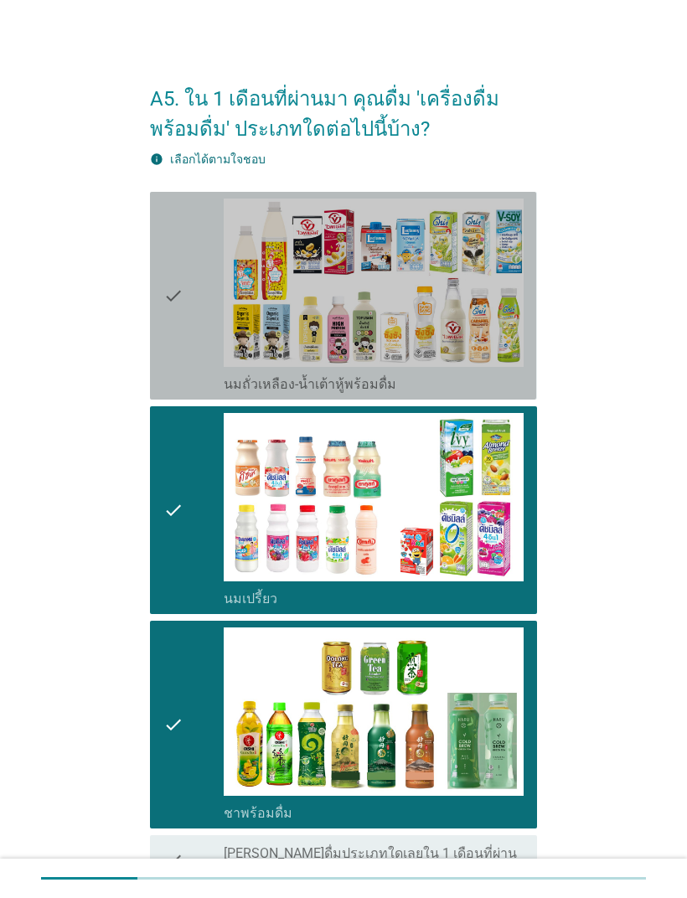
click at [170, 286] on icon "check" at bounding box center [173, 296] width 20 height 194
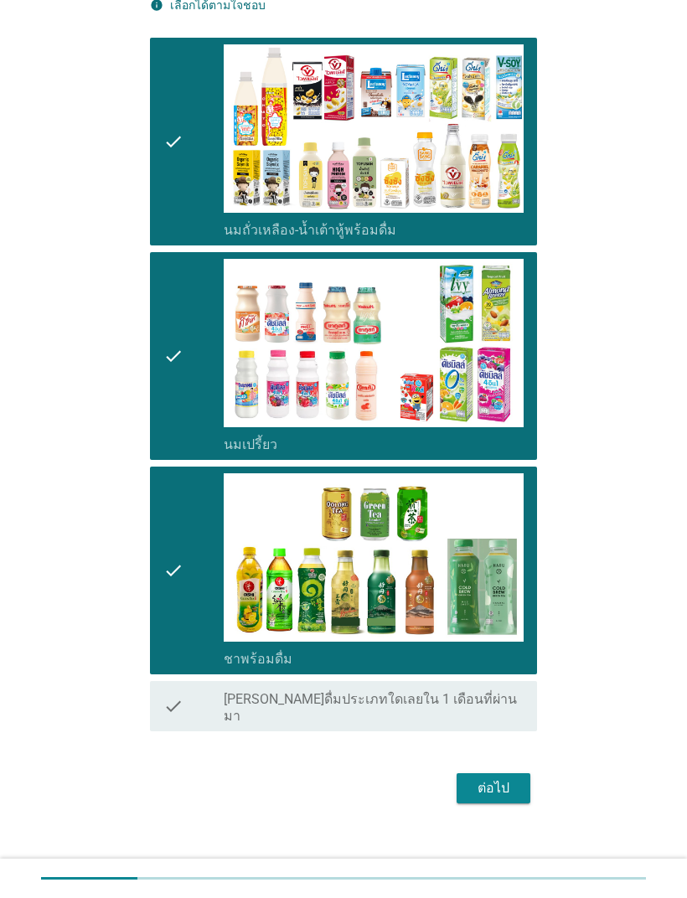
scroll to position [153, 0]
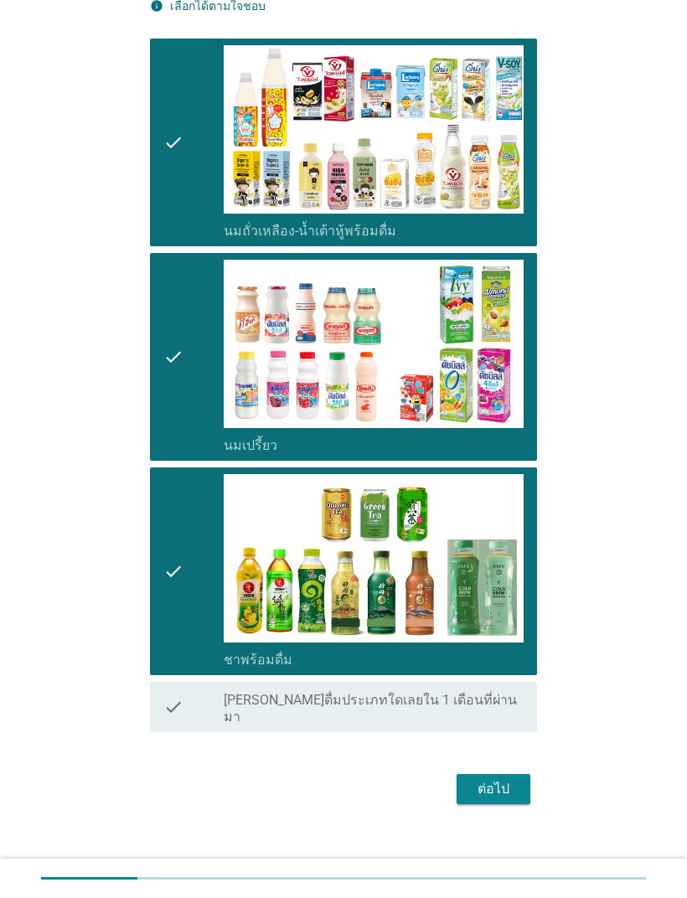
click at [491, 632] on div "ต่อไป" at bounding box center [493, 789] width 47 height 20
